Goal: Information Seeking & Learning: Learn about a topic

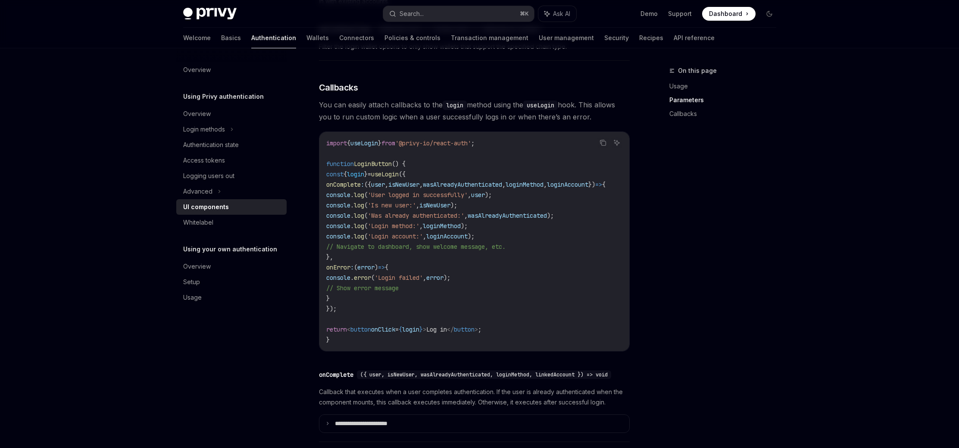
scroll to position [993, 0]
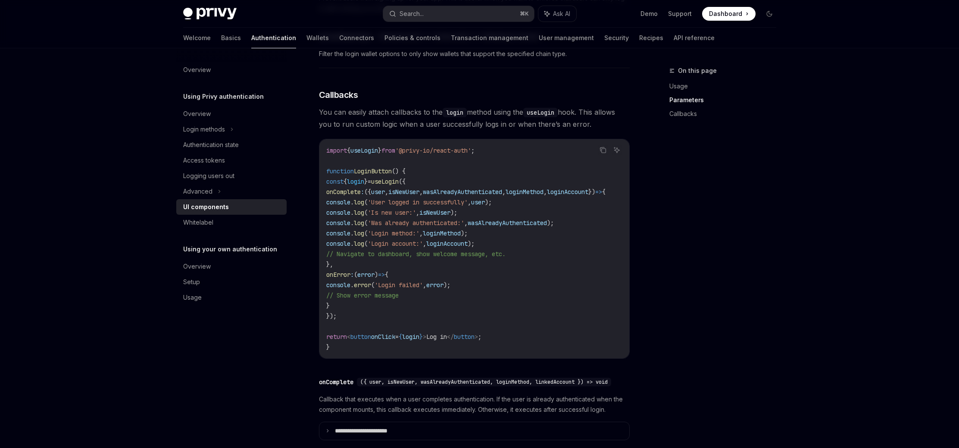
click at [779, 229] on div "On this page Usage Parameters Callbacks" at bounding box center [717, 257] width 131 height 382
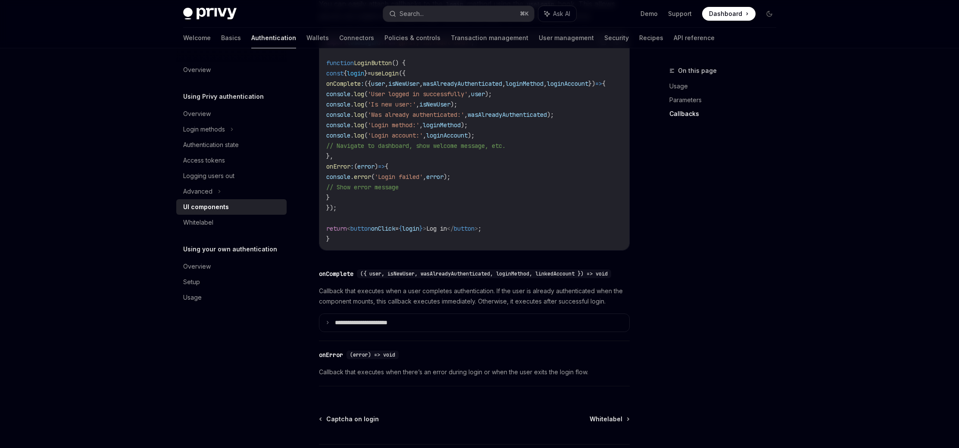
scroll to position [1078, 0]
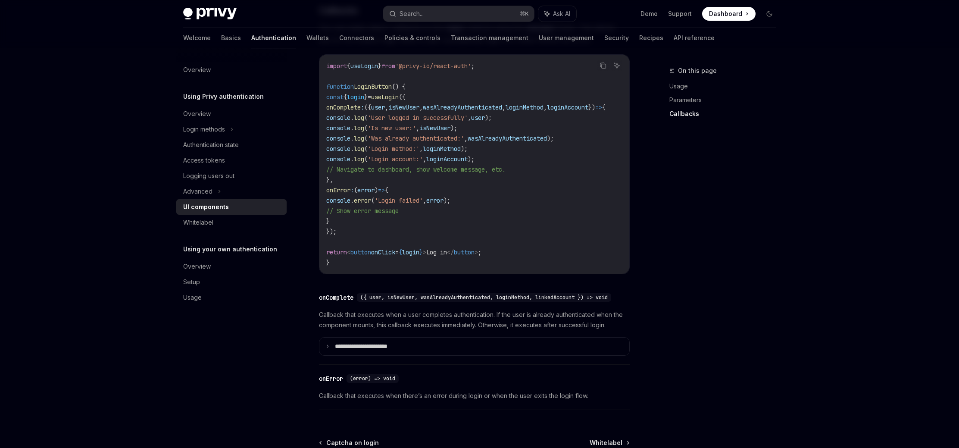
click at [676, 184] on div "On this page Usage Parameters Callbacks" at bounding box center [717, 257] width 131 height 382
click at [662, 236] on div "On this page Usage Parameters Callbacks" at bounding box center [717, 257] width 131 height 382
click at [674, 44] on link "API reference" at bounding box center [694, 38] width 41 height 21
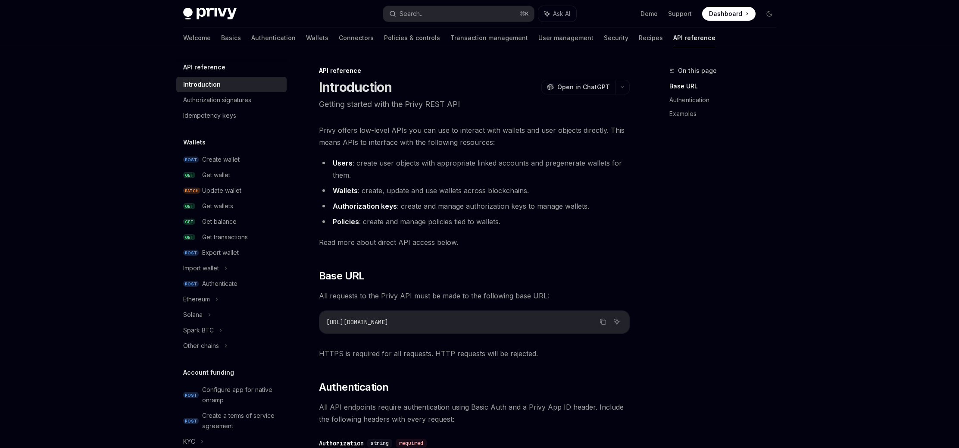
type textarea "*"
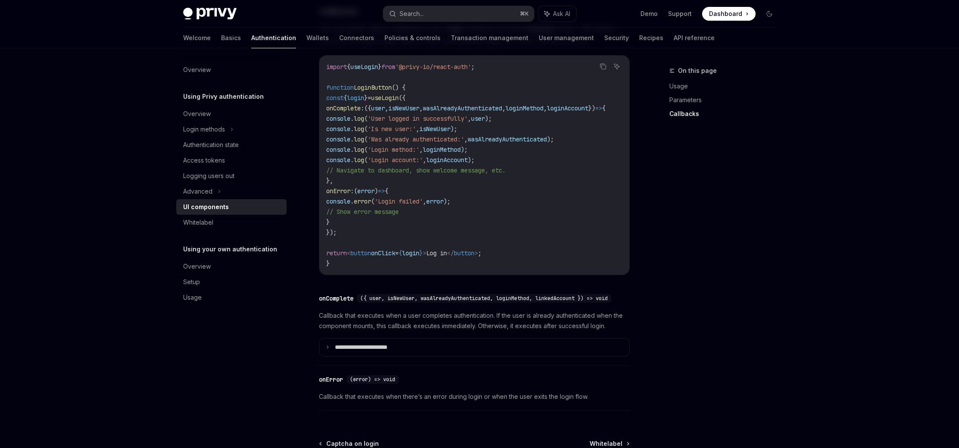
scroll to position [1078, 0]
click at [478, 14] on button "Search... ⌘ K" at bounding box center [458, 14] width 151 height 16
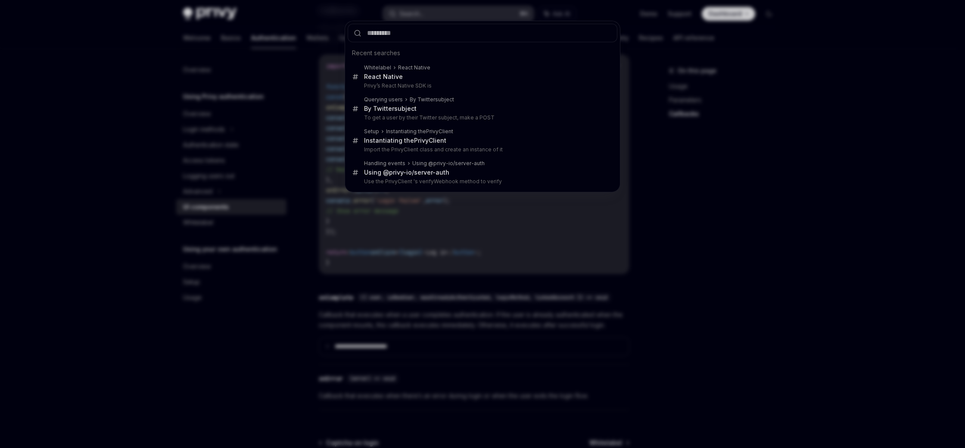
type input "**********"
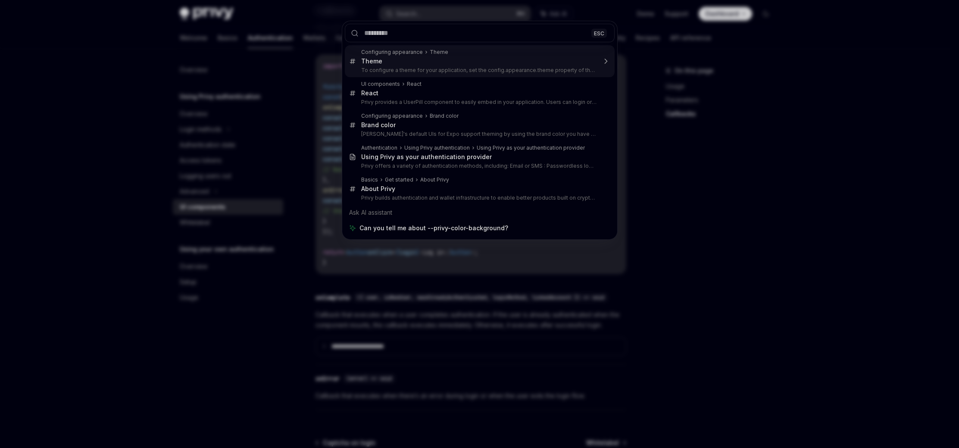
type textarea "*"
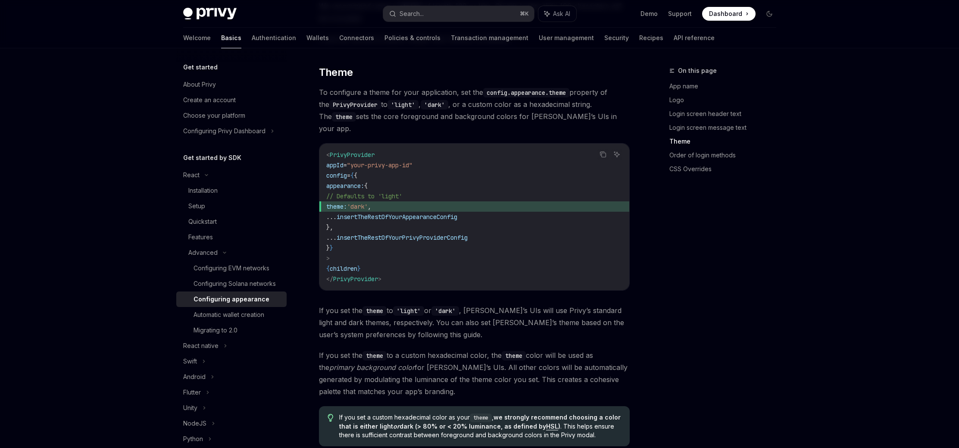
click at [767, 271] on div "On this page App name Logo Login screen header text Login screen message text T…" at bounding box center [717, 257] width 131 height 382
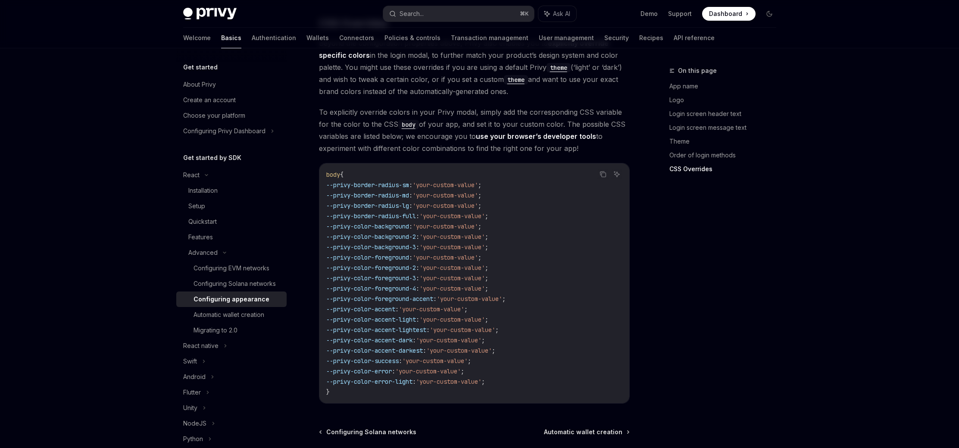
scroll to position [2046, 0]
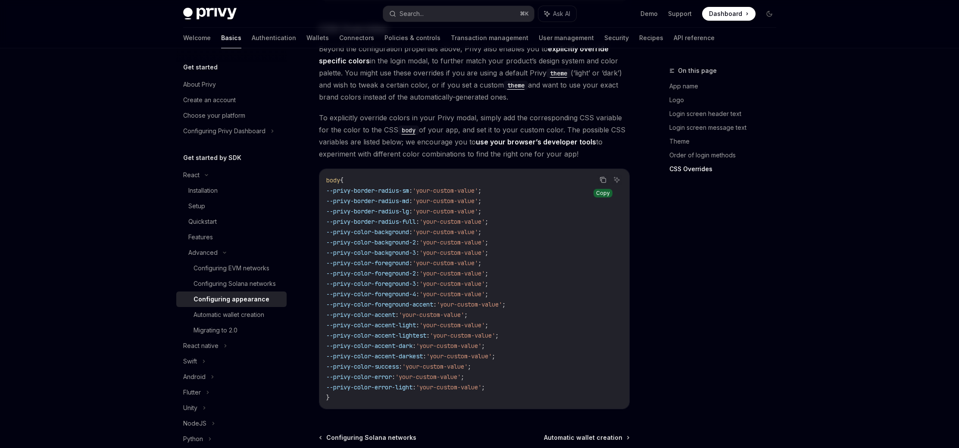
click at [605, 176] on icon "Copy the contents from the code block" at bounding box center [602, 179] width 7 height 7
click at [729, 225] on div "On this page App name Logo Login screen header text Login screen message text T…" at bounding box center [717, 257] width 131 height 382
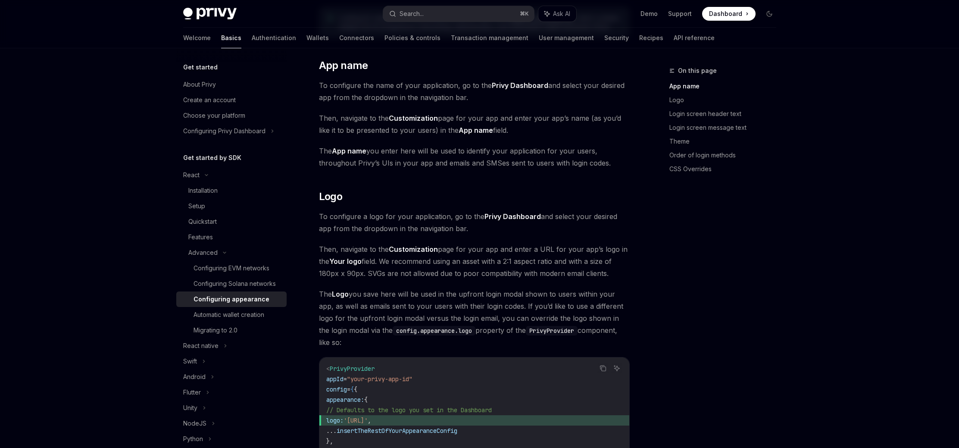
scroll to position [176, 0]
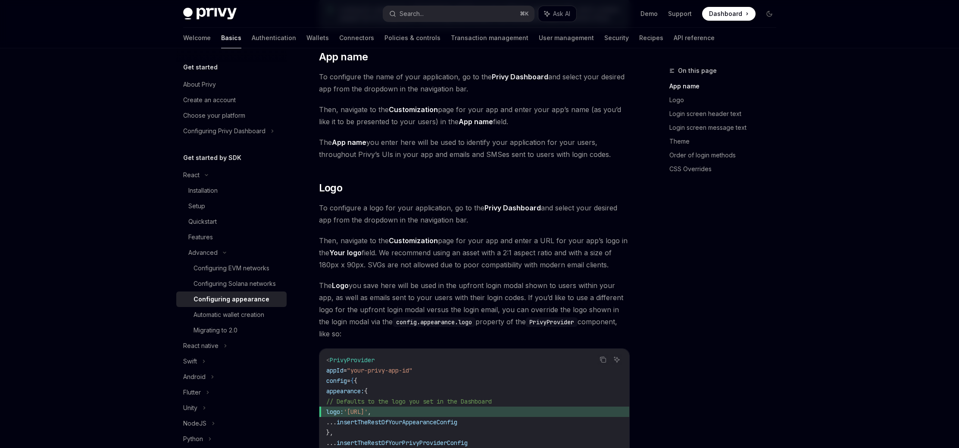
click at [361, 356] on span "PrivyProvider" at bounding box center [352, 360] width 45 height 8
copy span "PrivyProvider"
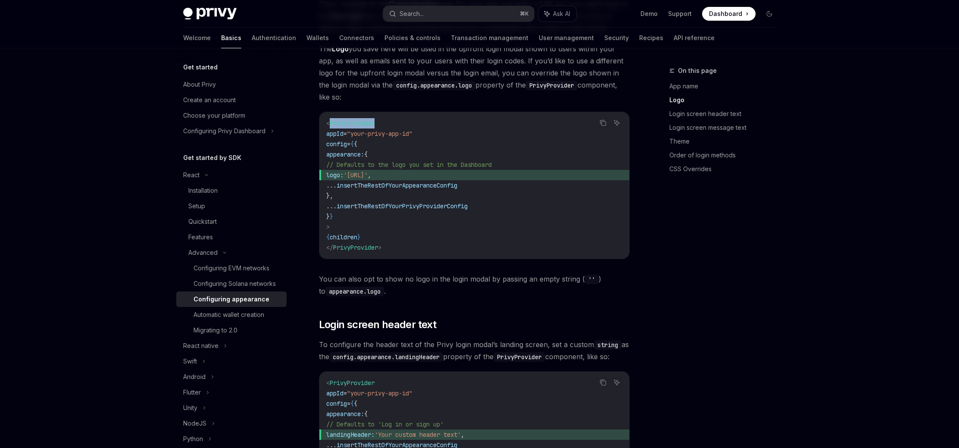
scroll to position [441, 0]
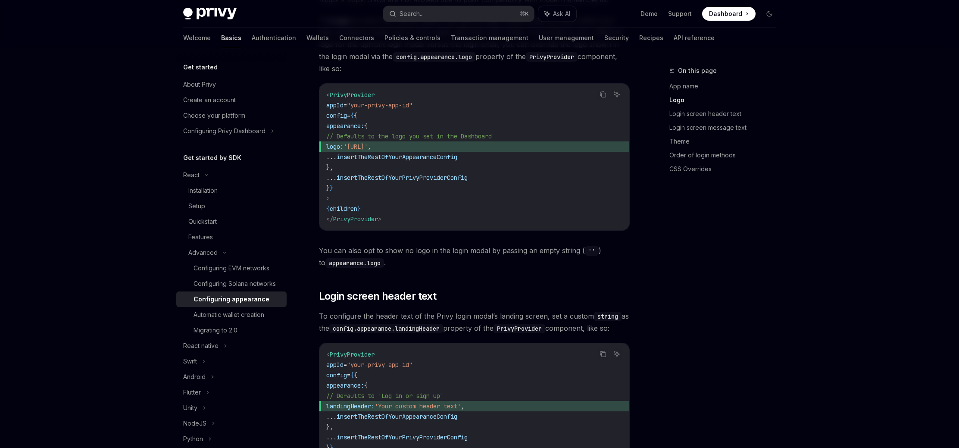
click at [777, 70] on div "On this page" at bounding box center [726, 71] width 114 height 10
click at [746, 18] on icon at bounding box center [746, 13] width 1 height 9
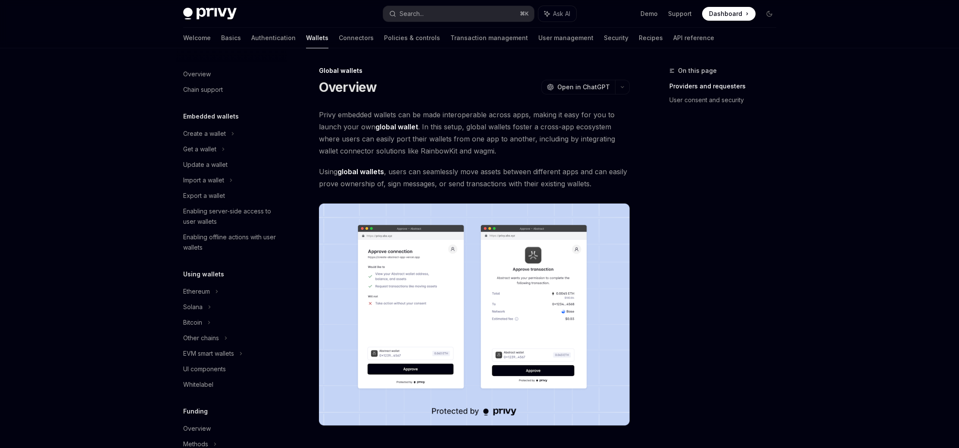
scroll to position [298, 0]
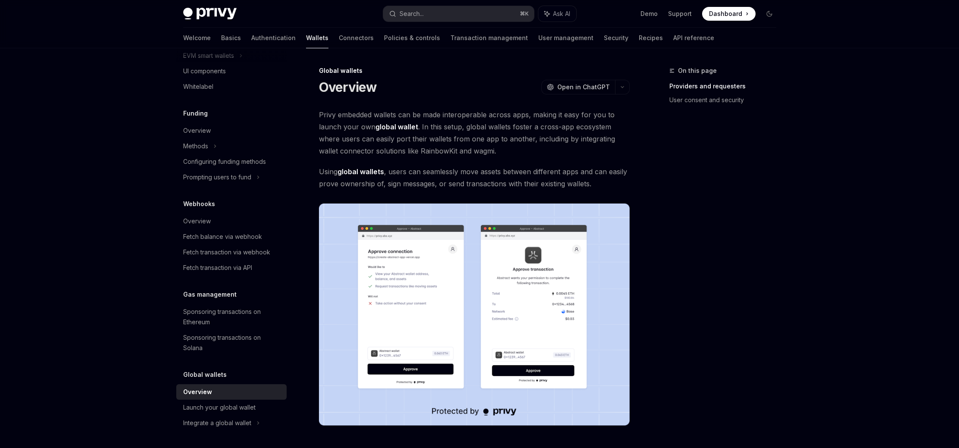
click at [700, 177] on div "On this page Providers and requesters User consent and security" at bounding box center [717, 257] width 131 height 382
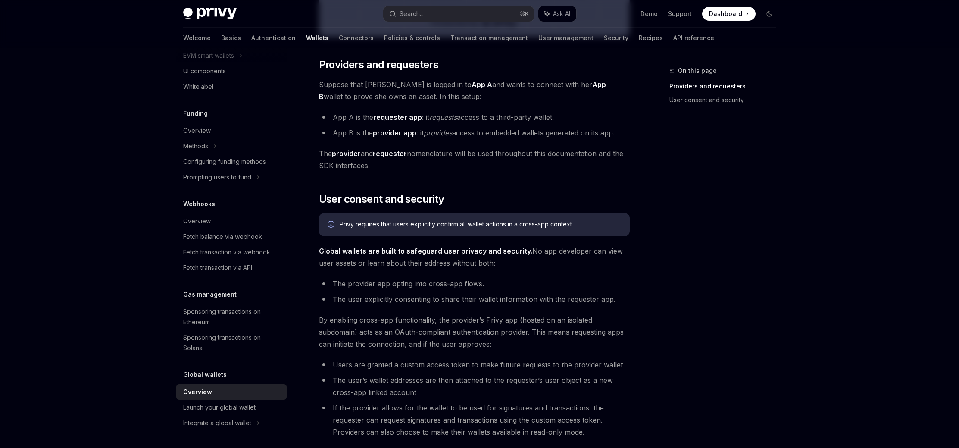
scroll to position [0, 0]
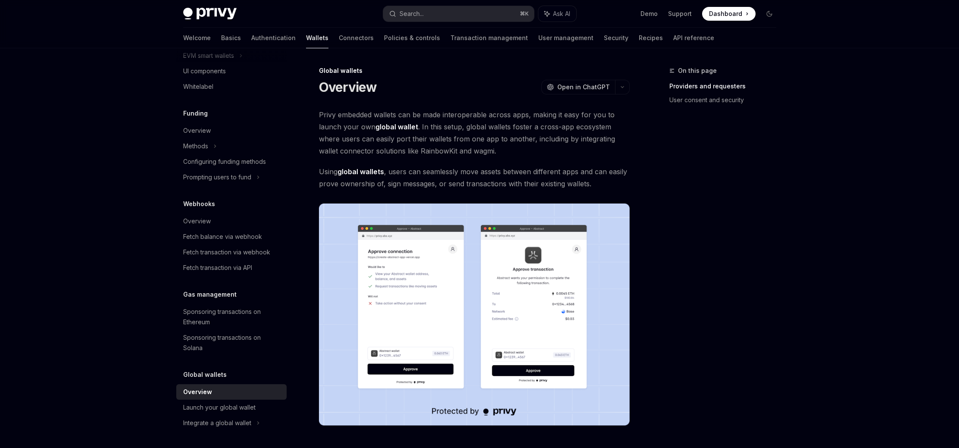
click at [749, 206] on div "On this page Providers and requesters User consent and security" at bounding box center [717, 257] width 131 height 382
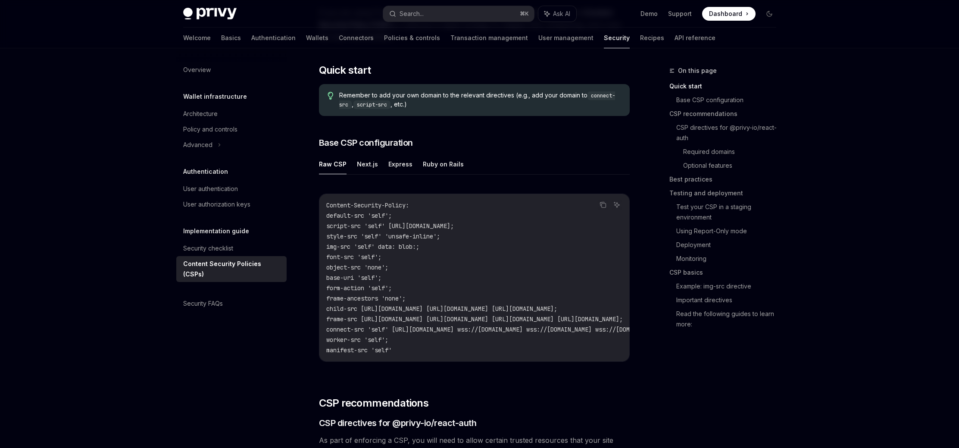
scroll to position [157, 0]
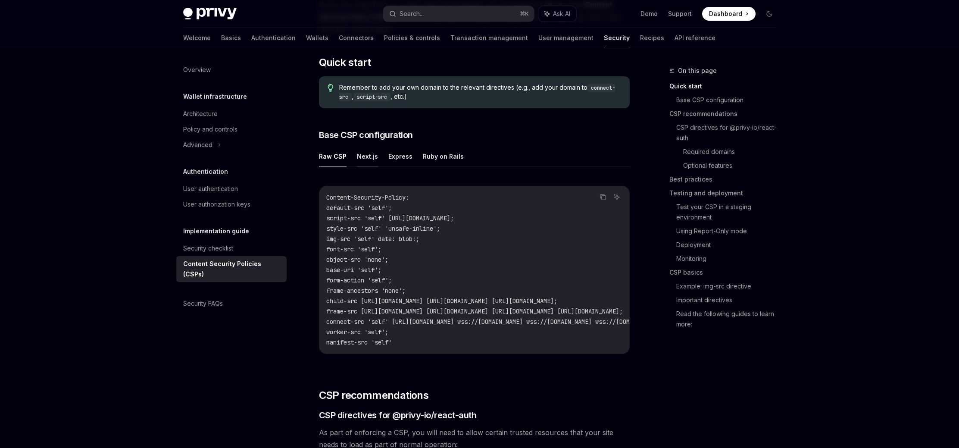
click at [366, 164] on button "Next.js" at bounding box center [367, 156] width 21 height 20
type textarea "*"
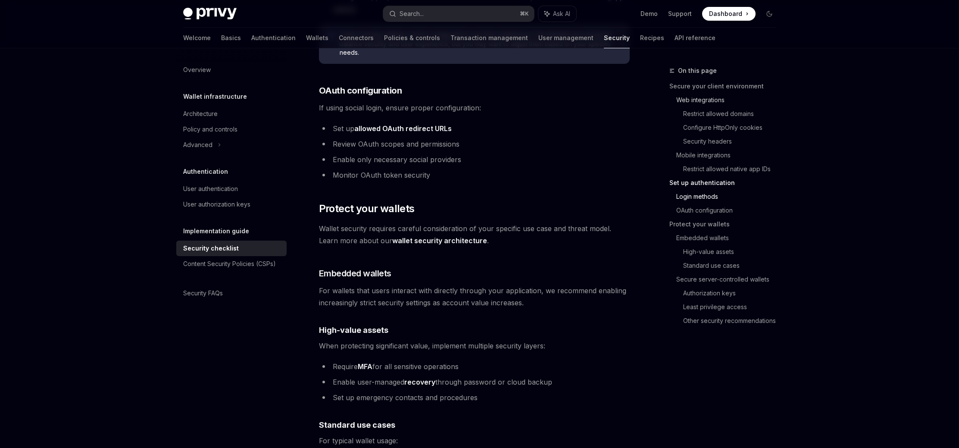
scroll to position [930, 0]
